Goal: Find specific page/section: Find specific page/section

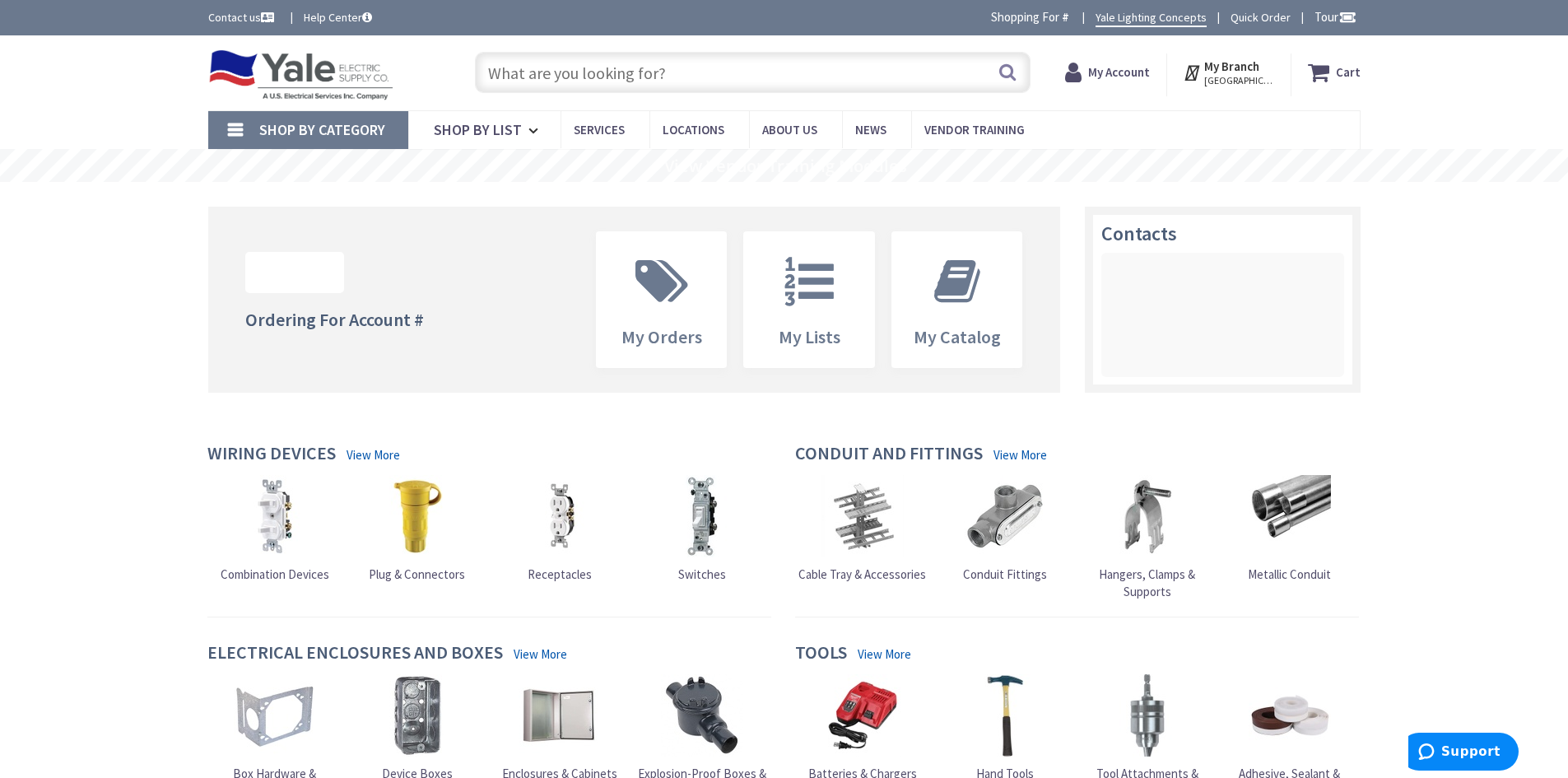
click at [582, 76] on input "text" at bounding box center [753, 72] width 556 height 41
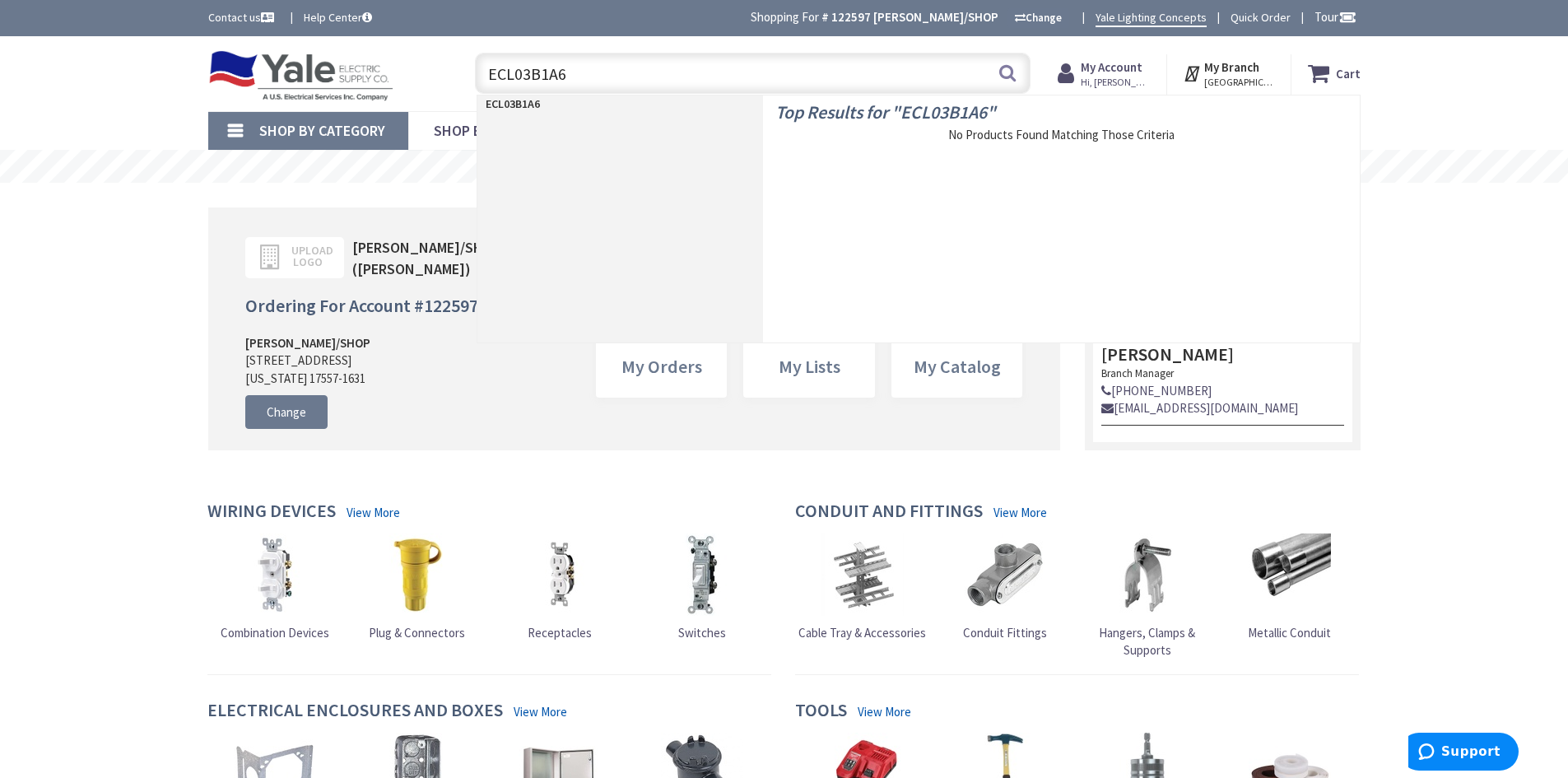
type input "ECL03B1A6A"
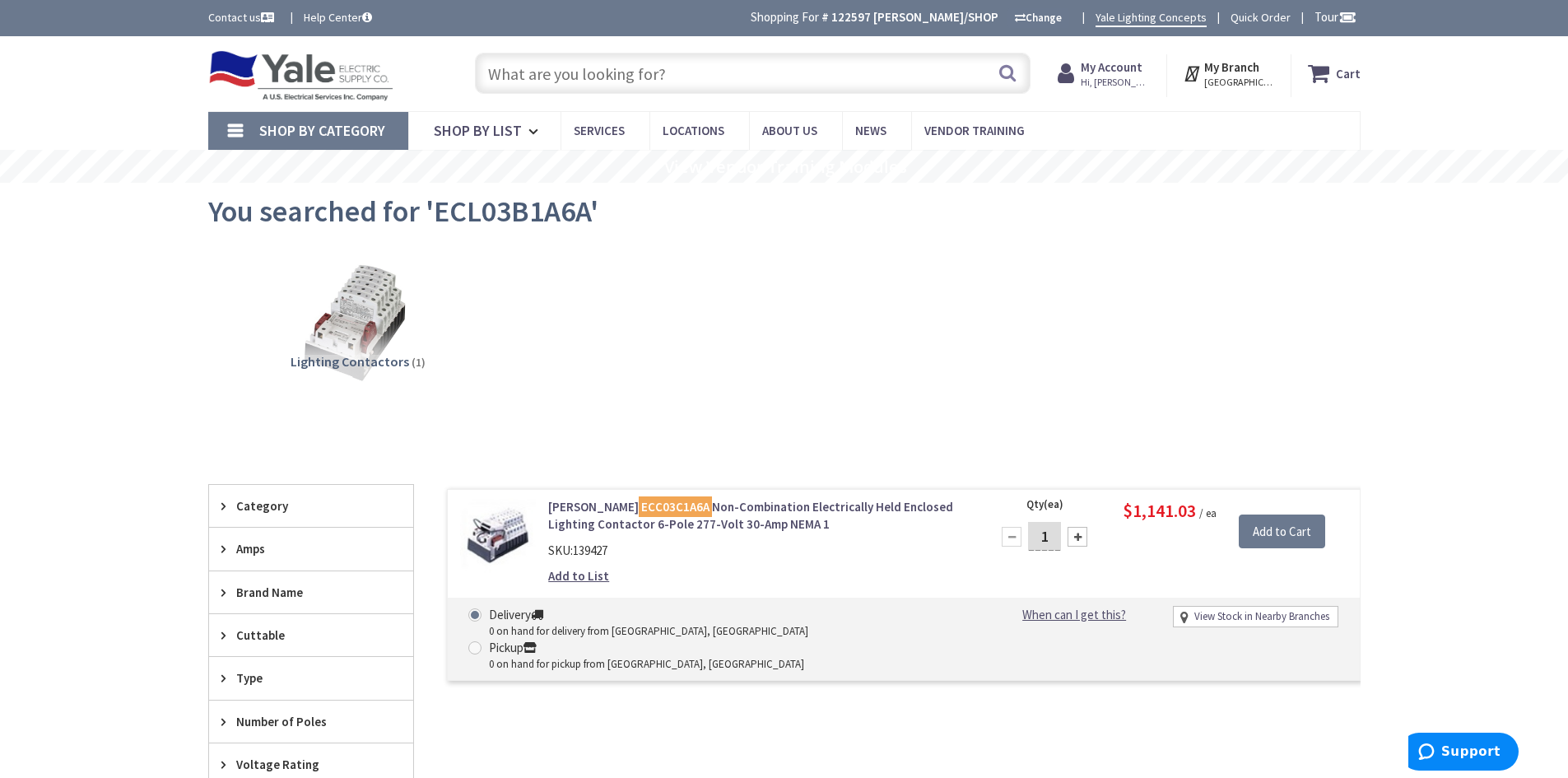
click at [621, 80] on input "text" at bounding box center [753, 73] width 556 height 41
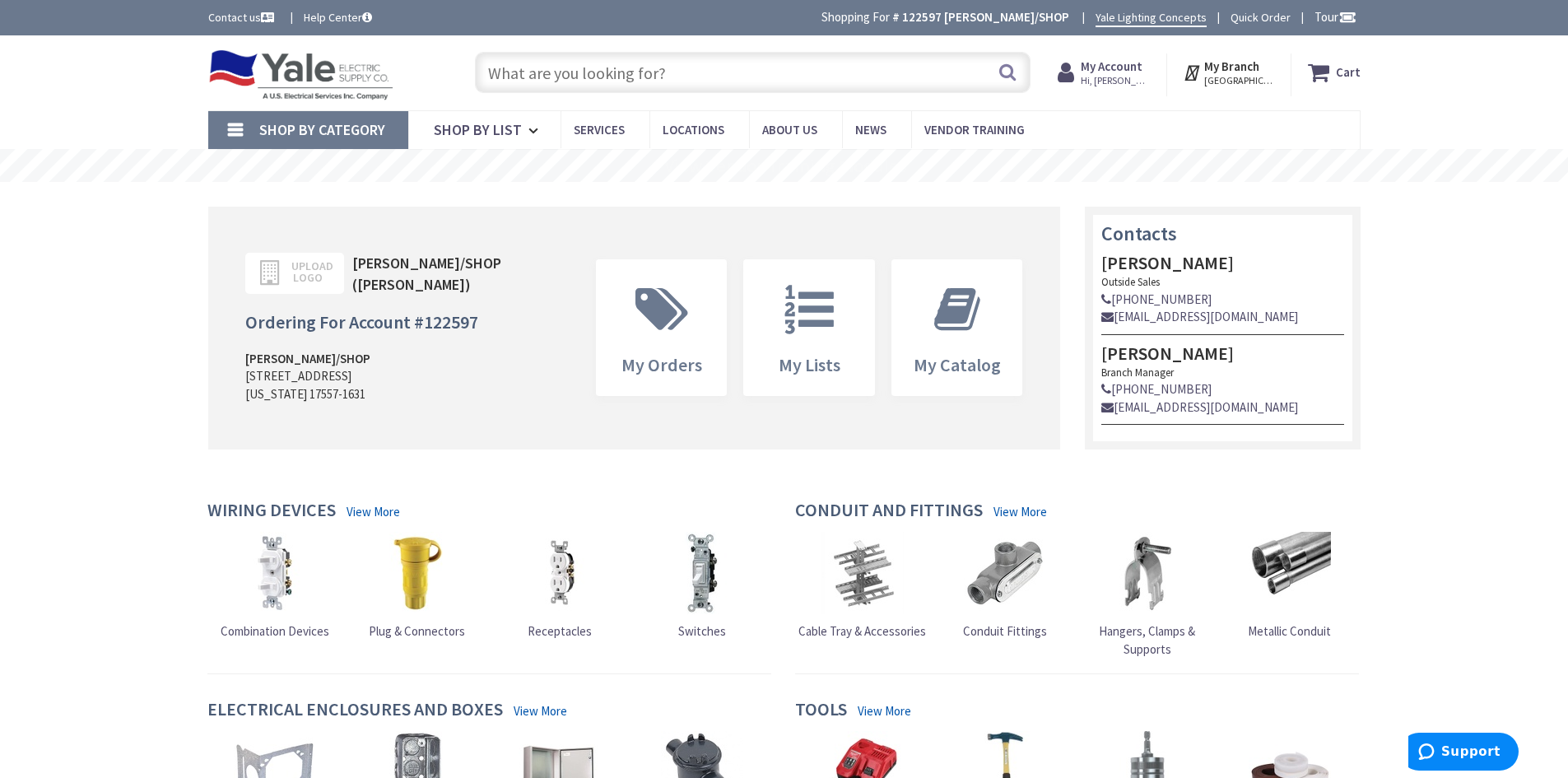
click at [660, 71] on input "text" at bounding box center [753, 72] width 556 height 41
type input "e"
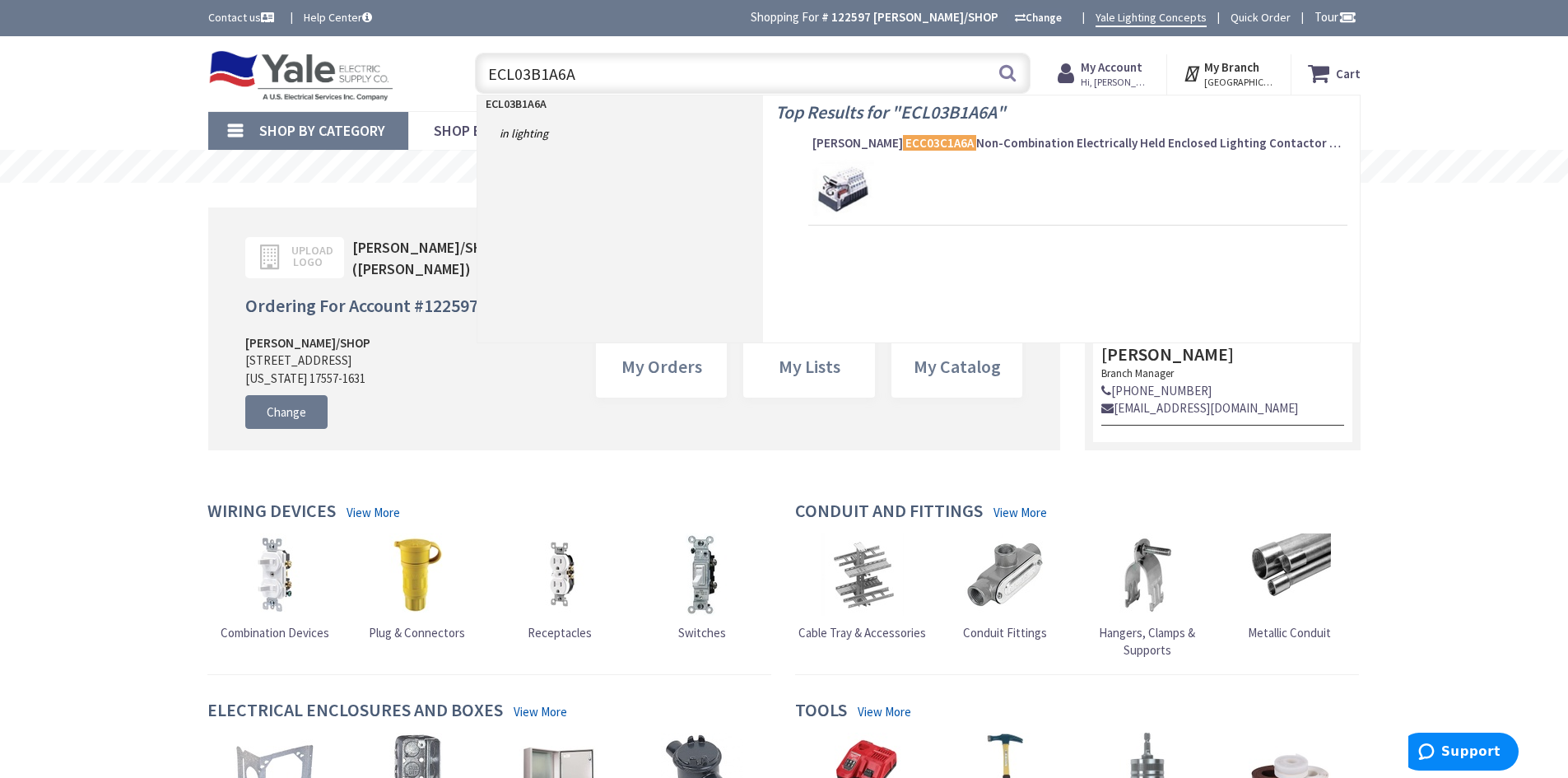
type input "ECL03B1A6A"
